Goal: Task Accomplishment & Management: Manage account settings

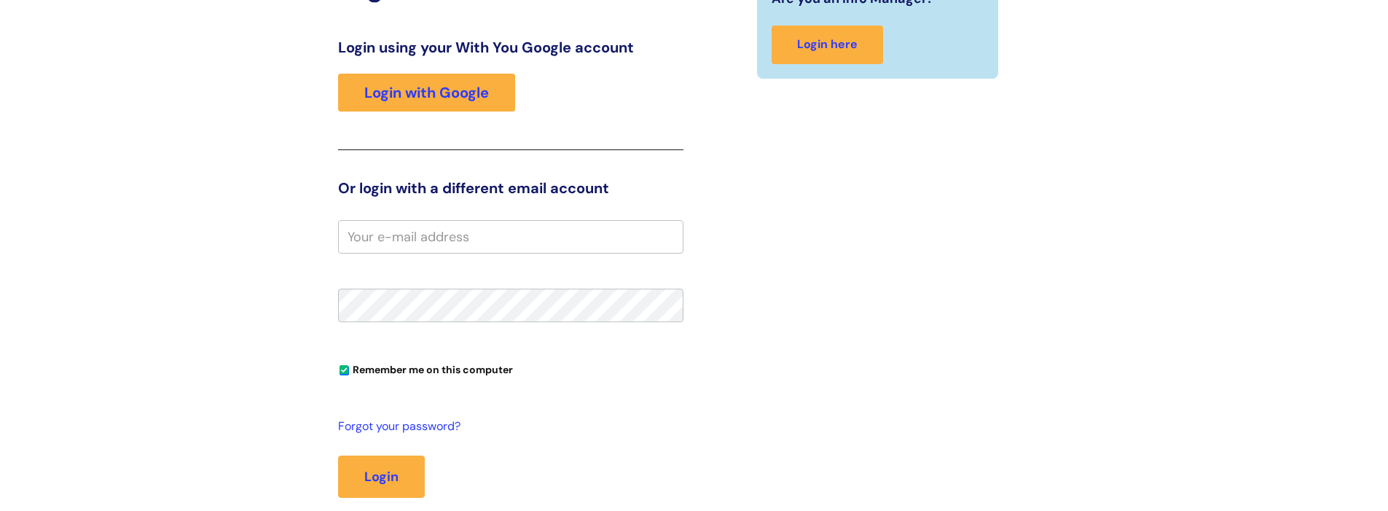
scroll to position [245, 0]
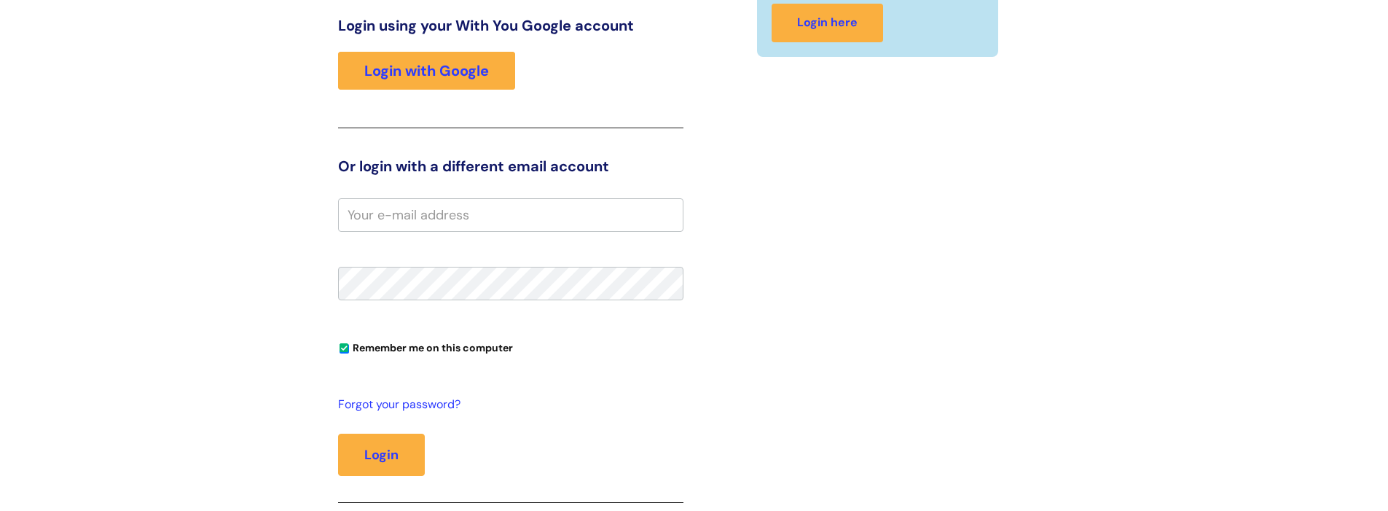
drag, startPoint x: 406, startPoint y: 224, endPoint x: 438, endPoint y: 226, distance: 32.1
click at [406, 224] on input "email" at bounding box center [510, 215] width 345 height 34
click at [388, 466] on button "Login" at bounding box center [381, 454] width 87 height 42
type input "[PERSON_NAME][EMAIL_ADDRESS][DOMAIN_NAME]"
click at [391, 452] on button "Login" at bounding box center [381, 454] width 87 height 42
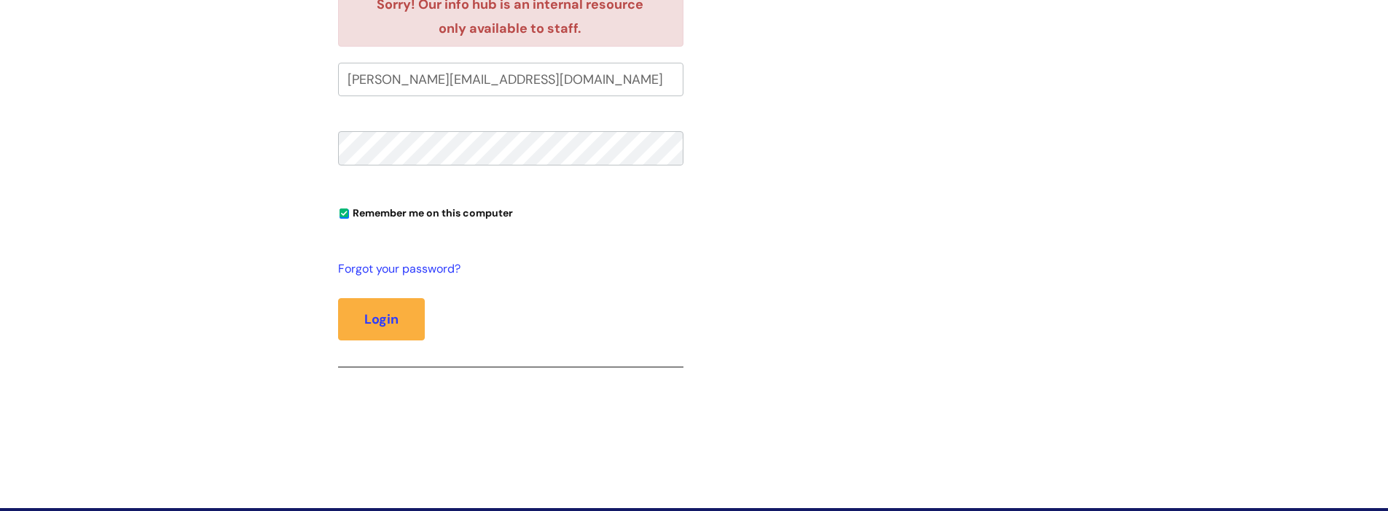
scroll to position [363, 0]
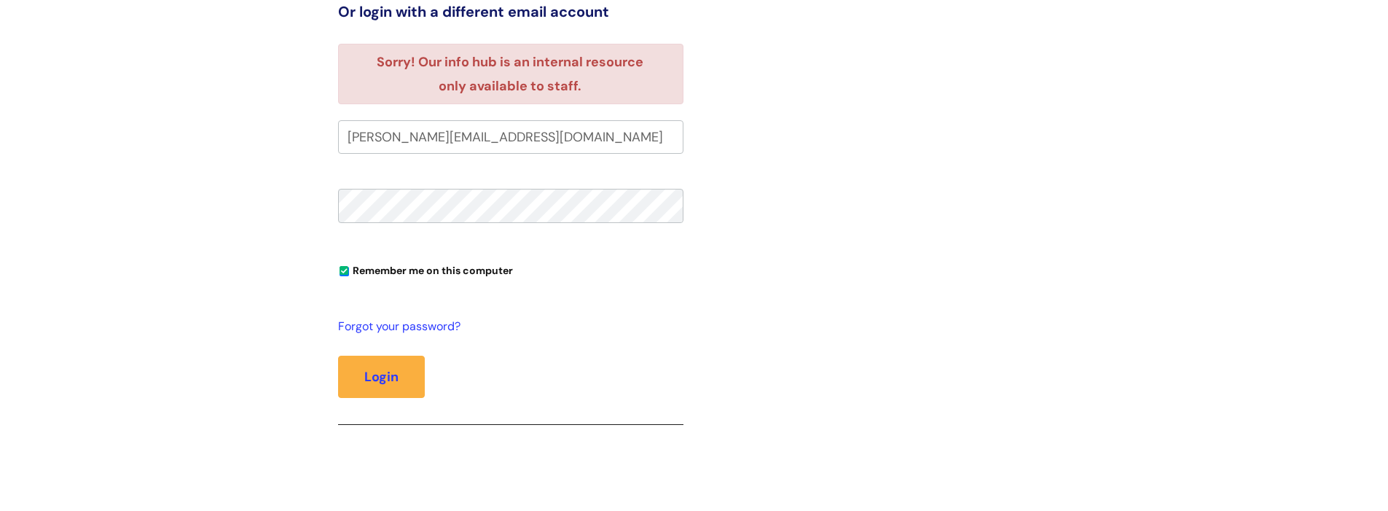
click at [338, 355] on button "Login" at bounding box center [381, 376] width 87 height 42
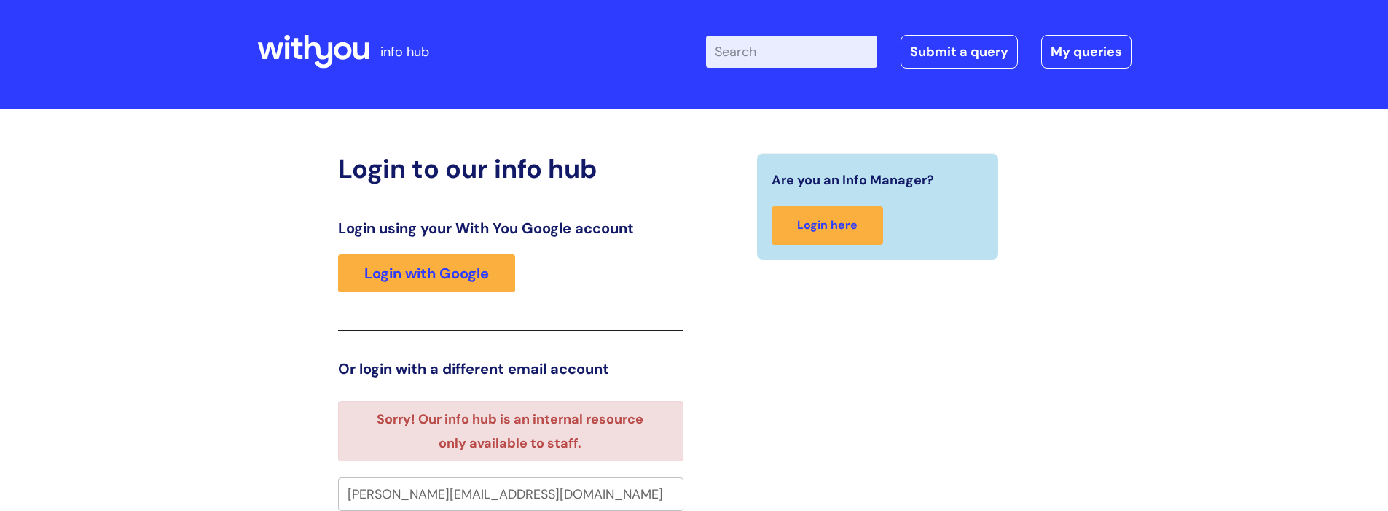
scroll to position [227, 0]
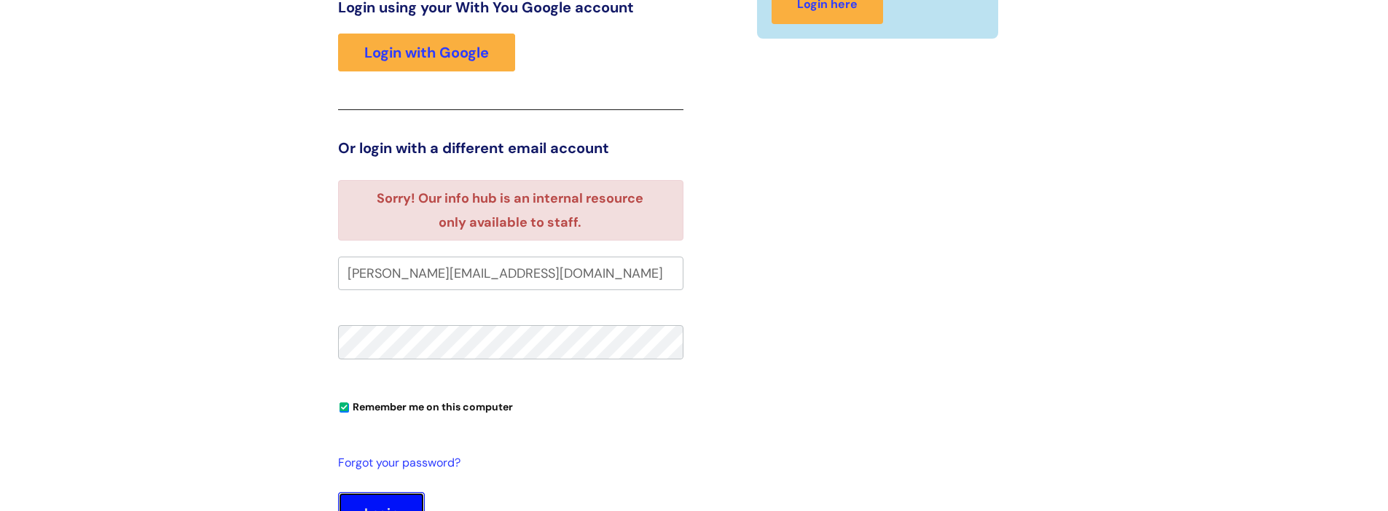
drag, startPoint x: 371, startPoint y: 501, endPoint x: 393, endPoint y: 503, distance: 22.6
click at [371, 501] on button "Login" at bounding box center [381, 513] width 87 height 42
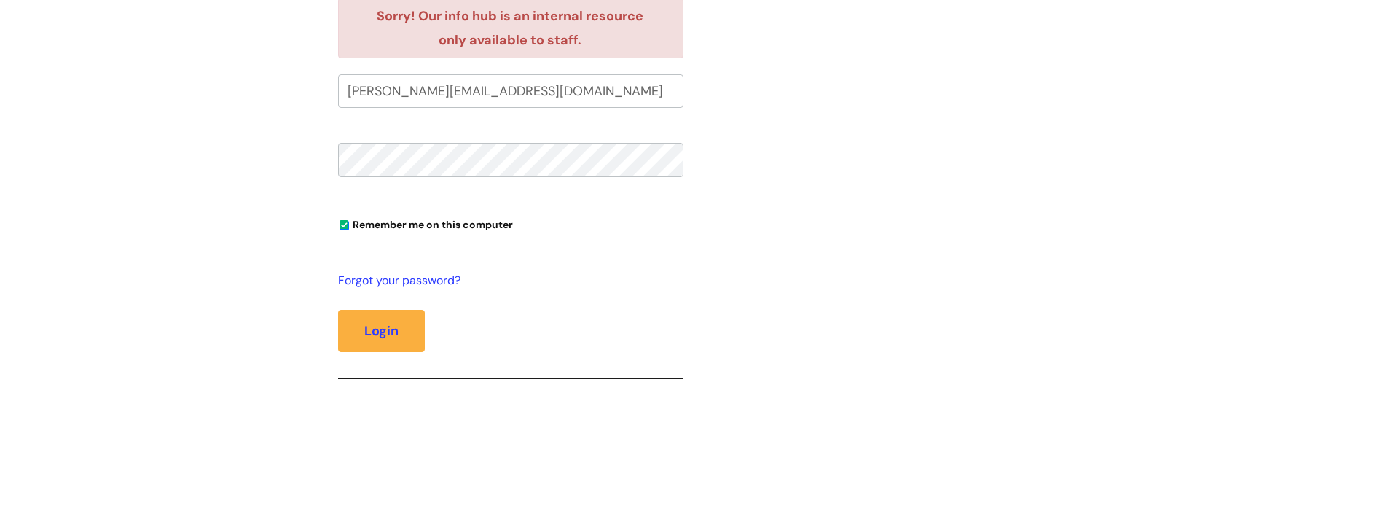
scroll to position [225, 0]
